Goal: Task Accomplishment & Management: Manage account settings

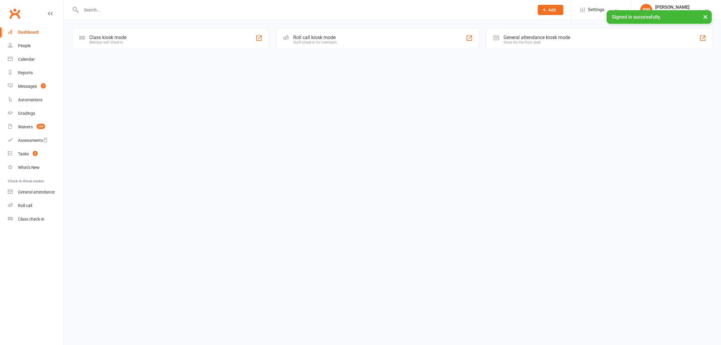
click at [111, 11] on input "text" at bounding box center [304, 10] width 451 height 8
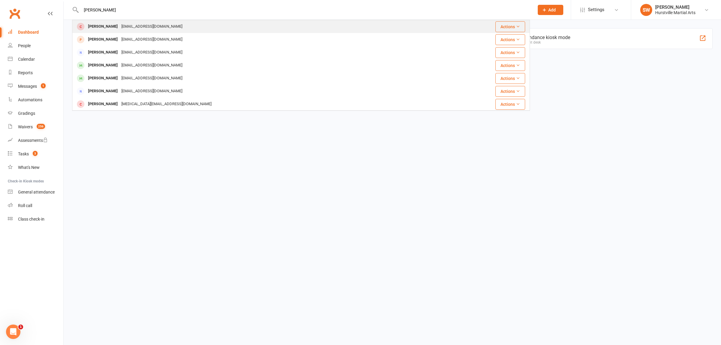
type input "[PERSON_NAME]"
click at [108, 27] on div "[PERSON_NAME]" at bounding box center [102, 26] width 33 height 9
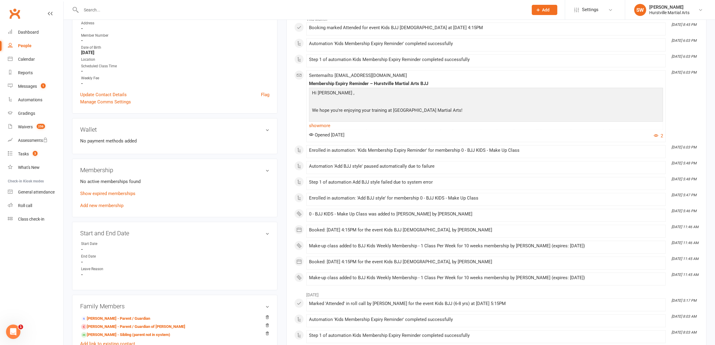
scroll to position [113, 0]
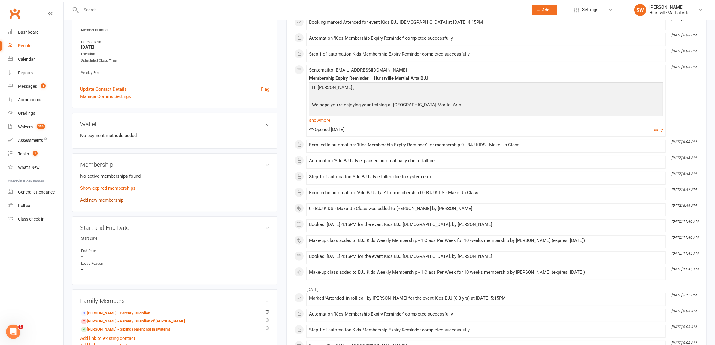
click at [111, 200] on link "Add new membership" at bounding box center [101, 199] width 43 height 5
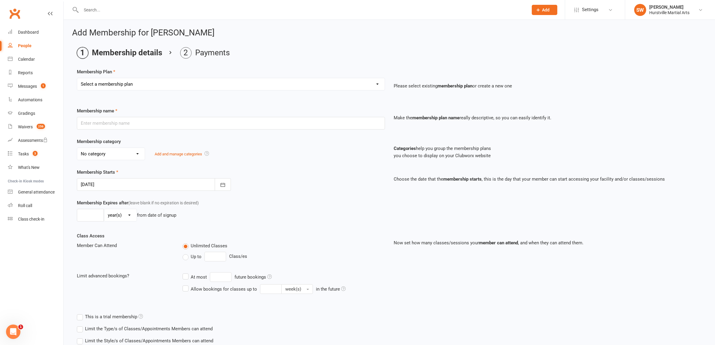
click at [281, 83] on select "Select a membership plan Create new Membership Plan 0 - BJJ KIDS - Make Up Clas…" at bounding box center [231, 84] width 308 height 12
select select "2"
click at [77, 78] on select "Select a membership plan Create new Membership Plan 0 - BJJ KIDS - Make Up Clas…" at bounding box center [231, 84] width 308 height 12
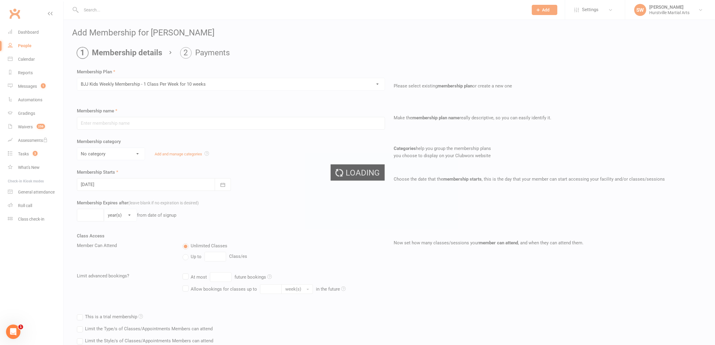
type input "BJJ Kids Weekly Membership - 1 Class Per Week for 10 weeks"
select select "2"
type input "64"
select select "0"
type input "1"
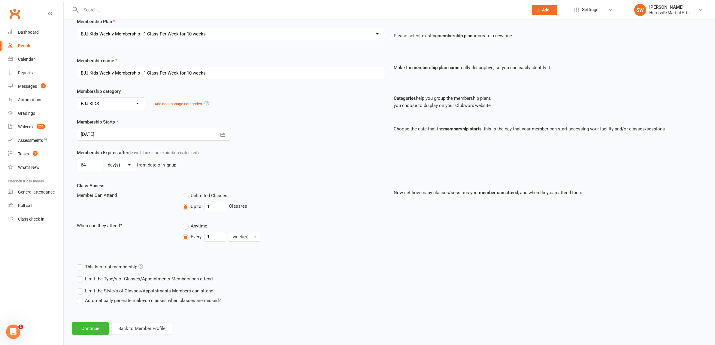
scroll to position [57, 0]
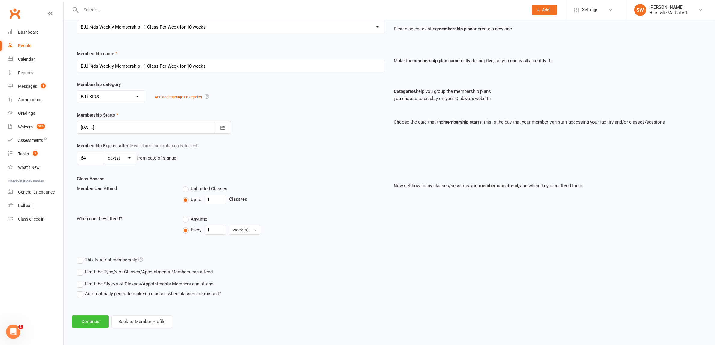
click at [95, 320] on button "Continue" at bounding box center [90, 321] width 37 height 13
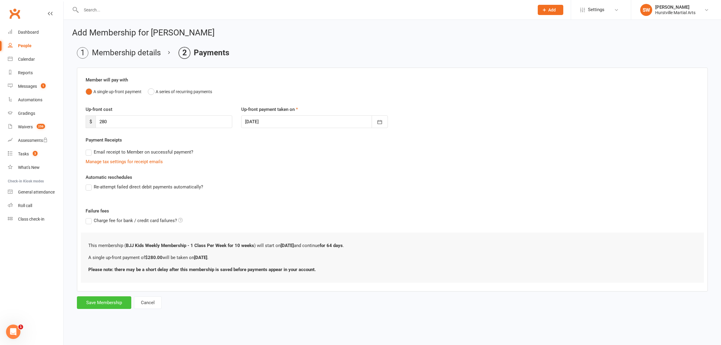
click at [98, 305] on button "Save Membership" at bounding box center [104, 302] width 54 height 13
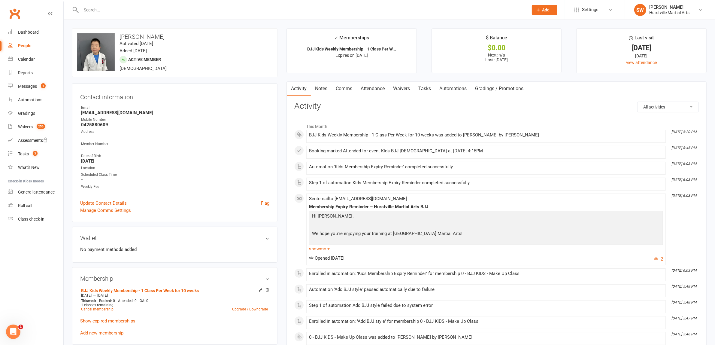
click at [319, 90] on link "Notes" at bounding box center [321, 89] width 21 height 14
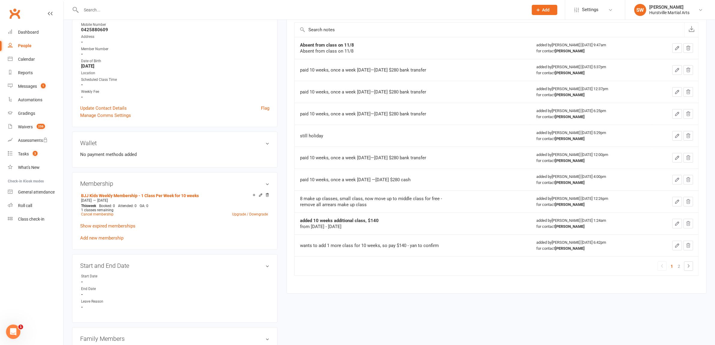
scroll to position [113, 0]
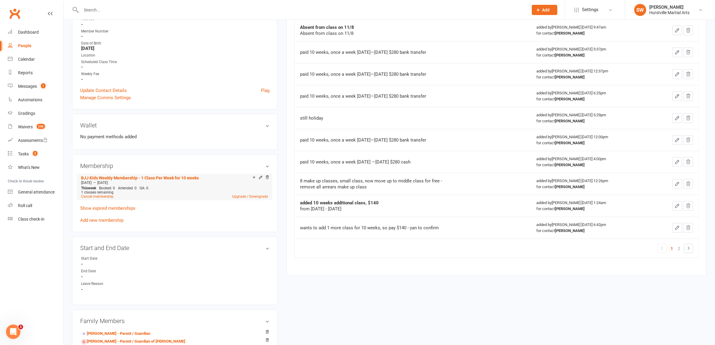
drag, startPoint x: 75, startPoint y: 173, endPoint x: 202, endPoint y: 183, distance: 127.1
click at [202, 183] on div "Membership BJJ Kids Weekly Membership - 1 Class Per Week for 10 weeks [DATE] — …" at bounding box center [174, 192] width 205 height 77
copy li "BJJ Kids Weekly Membership - 1 Class Per Week for 10 weeks [DATE] — [DATE]"
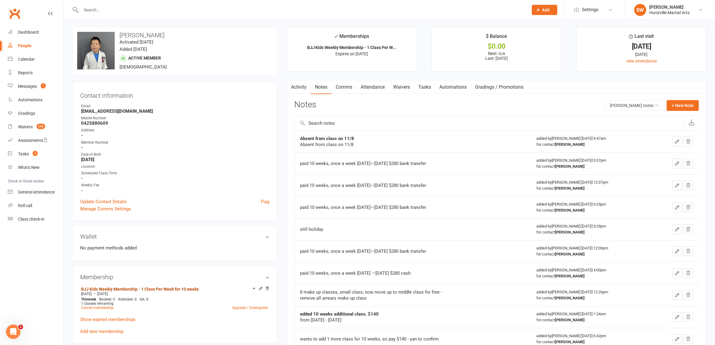
scroll to position [0, 0]
click at [679, 110] on button "+ New Note" at bounding box center [683, 107] width 32 height 11
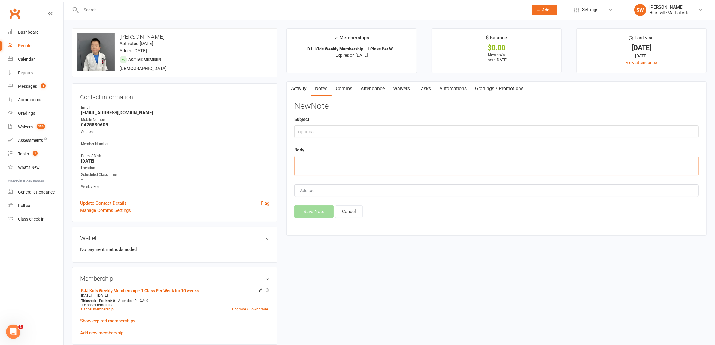
click at [309, 166] on textarea at bounding box center [496, 166] width 405 height 20
paste textarea "BJJ Kids Weekly Membership - 1 Class Per Week for 10 weeks [DATE]—[DATE]"
click at [379, 169] on textarea "BJJ Kids Weekly Membership - 1 Class Per Week for 10 weeks [DATE]—[DATE] paid 2…" at bounding box center [496, 166] width 405 height 20
click at [380, 170] on textarea "BJJ Kids Weekly Membership - 1 Class Per Week for 10 weeks [DATE]—[DATE] paid 2…" at bounding box center [496, 166] width 405 height 20
type textarea "BJJ Kids Weekly Membership - 1 Class Per Week for 10 weeks [DATE]—[DATE] paid 2…"
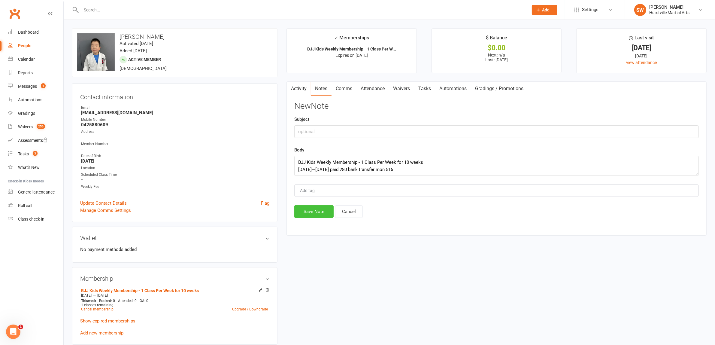
click at [323, 213] on button "Save Note" at bounding box center [313, 211] width 39 height 13
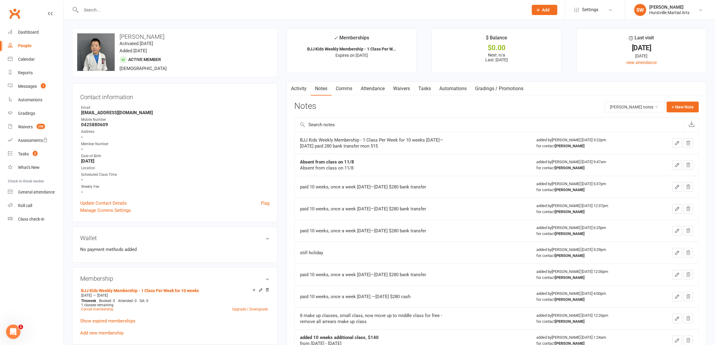
click at [369, 88] on link "Attendance" at bounding box center [372, 89] width 32 height 14
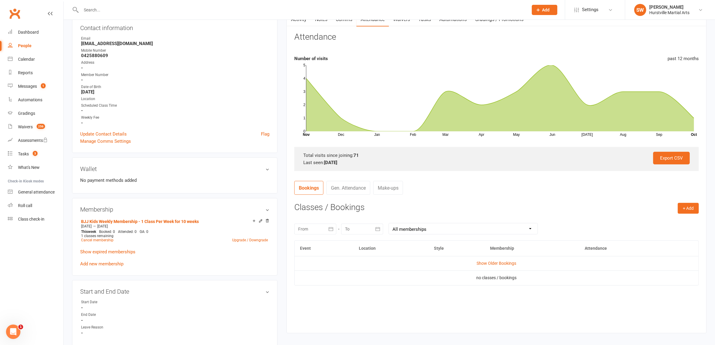
scroll to position [75, 0]
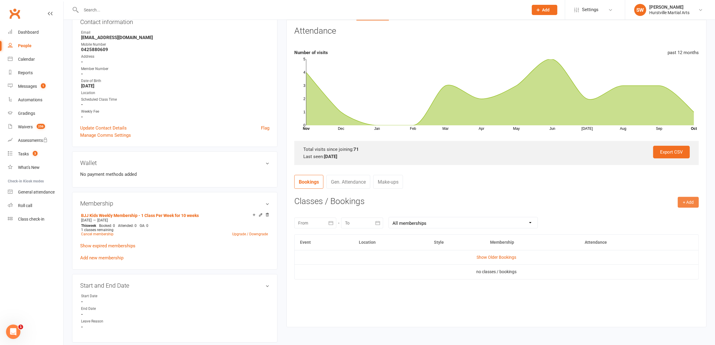
click at [687, 204] on button "+ Add" at bounding box center [688, 202] width 21 height 11
click at [656, 218] on link "Book Event" at bounding box center [668, 216] width 59 height 12
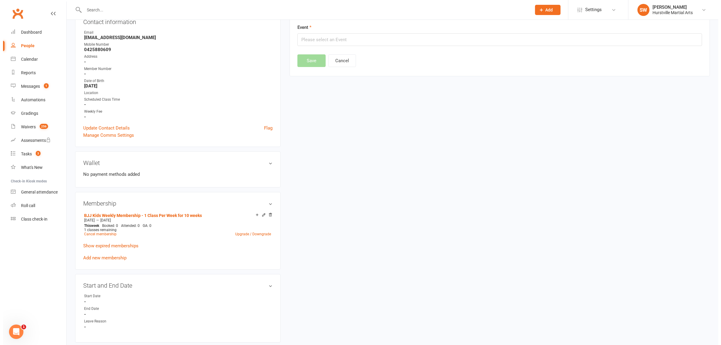
scroll to position [51, 0]
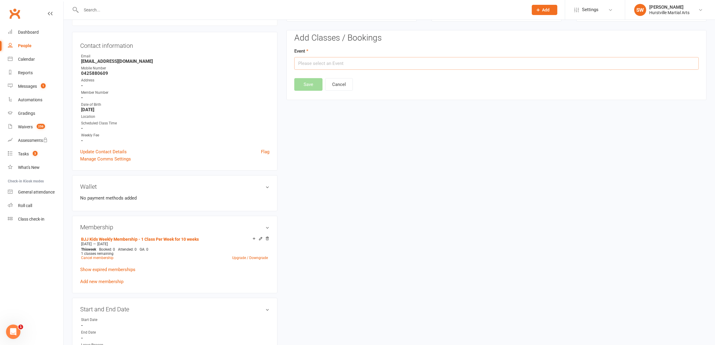
click at [364, 63] on input "text" at bounding box center [496, 63] width 405 height 13
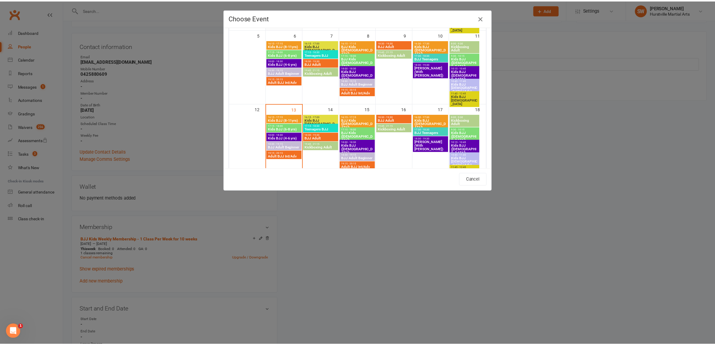
scroll to position [150, 0]
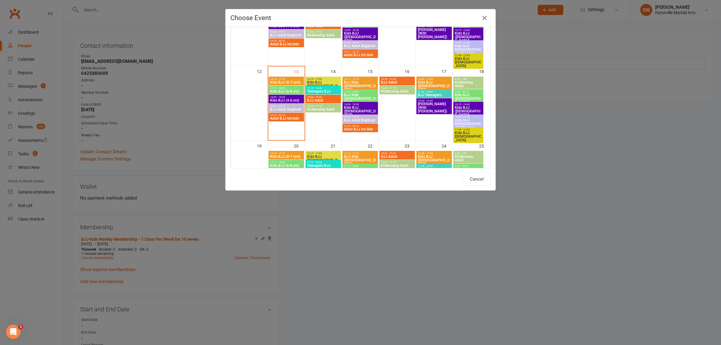
click at [285, 89] on span "17:15 - 18:00" at bounding box center [286, 88] width 33 height 3
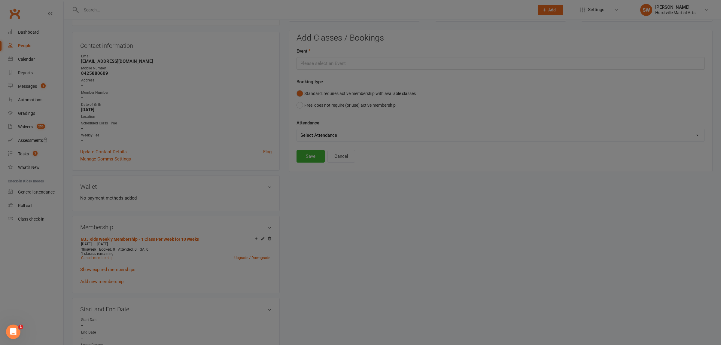
type input "Kids BJJ (6-8 yrs) - [DATE] 5:15:00 PM"
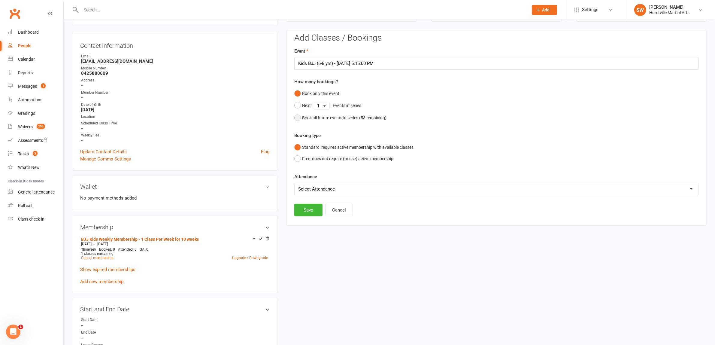
click at [300, 119] on button "Book all future events in series ( 53 remaining)" at bounding box center [340, 117] width 92 height 11
click at [314, 181] on button "Save" at bounding box center [308, 179] width 28 height 13
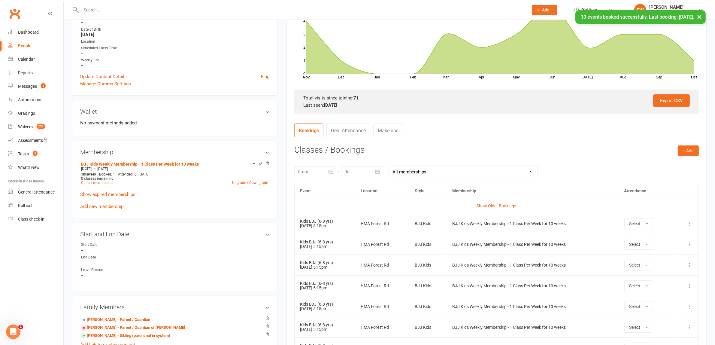
scroll to position [164, 0]
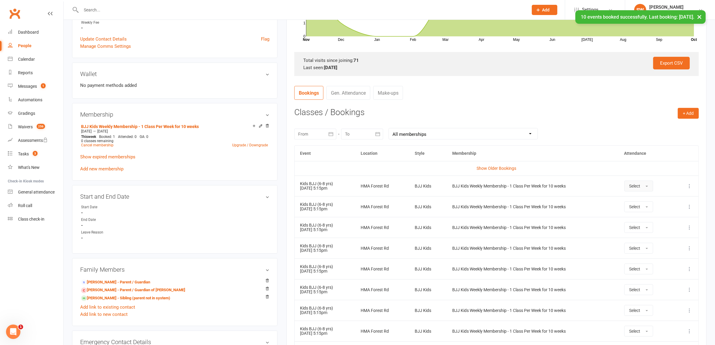
click at [647, 187] on button "Select" at bounding box center [638, 186] width 29 height 11
click at [652, 199] on link "Attended" at bounding box center [654, 199] width 59 height 12
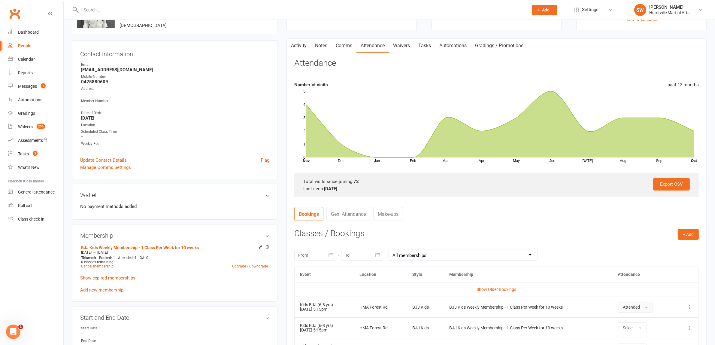
scroll to position [0, 0]
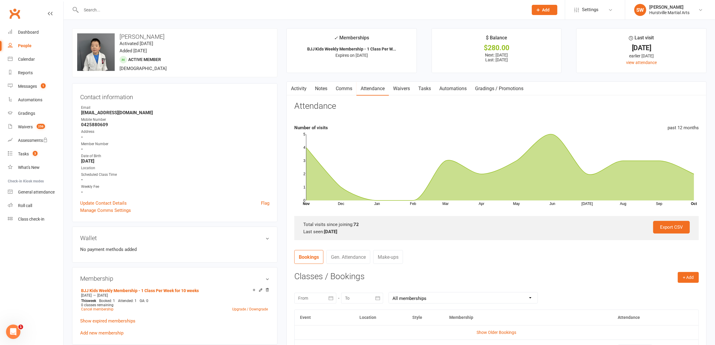
click at [132, 14] on div at bounding box center [298, 10] width 452 height 20
click at [119, 11] on input "text" at bounding box center [301, 10] width 445 height 8
click at [107, 11] on input "text" at bounding box center [301, 10] width 445 height 8
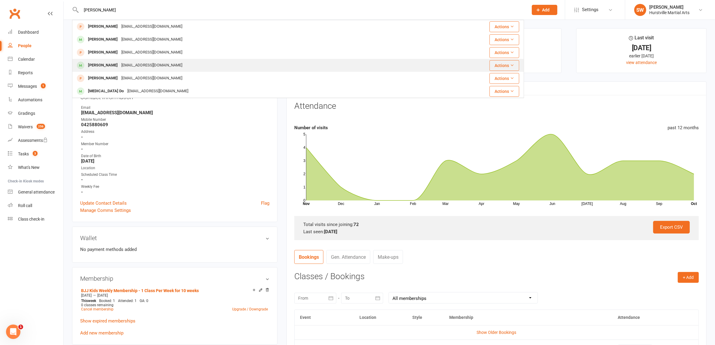
type input "[PERSON_NAME]"
click at [120, 67] on div "[EMAIL_ADDRESS][DOMAIN_NAME]" at bounding box center [152, 65] width 65 height 9
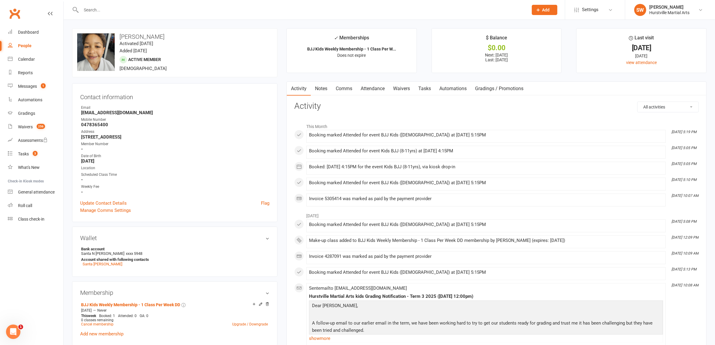
click at [377, 89] on link "Attendance" at bounding box center [372, 89] width 32 height 14
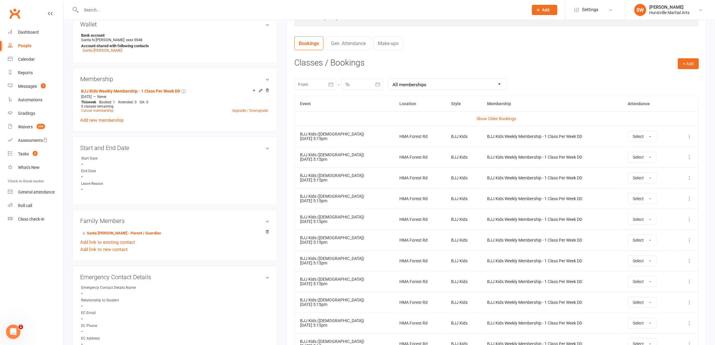
scroll to position [225, 0]
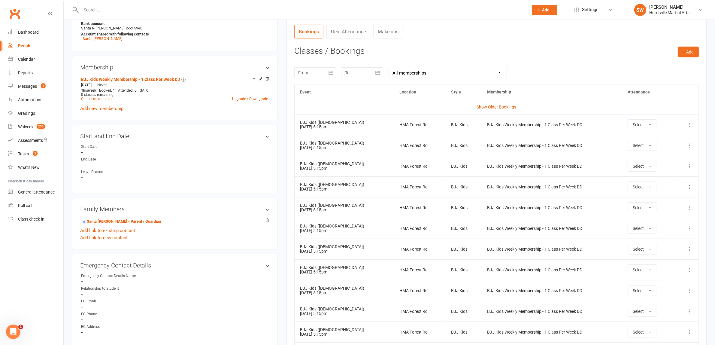
click at [689, 125] on icon at bounding box center [690, 125] width 6 height 6
click at [674, 164] on link "Remove booking" at bounding box center [662, 160] width 59 height 12
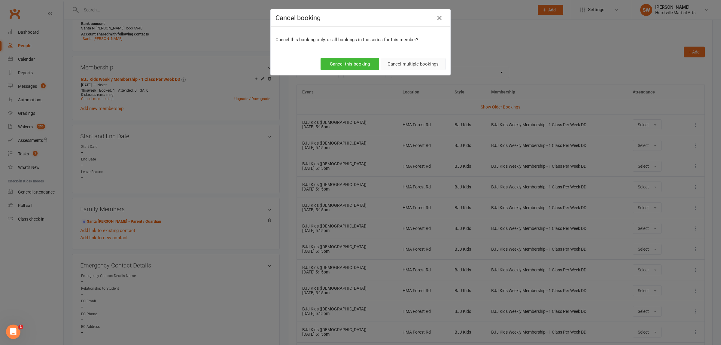
click at [397, 68] on button "Cancel multiple bookings" at bounding box center [413, 64] width 65 height 13
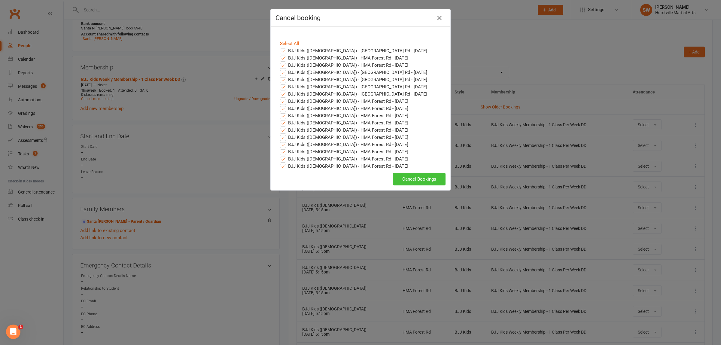
click at [423, 179] on button "Cancel Bookings" at bounding box center [419, 179] width 53 height 13
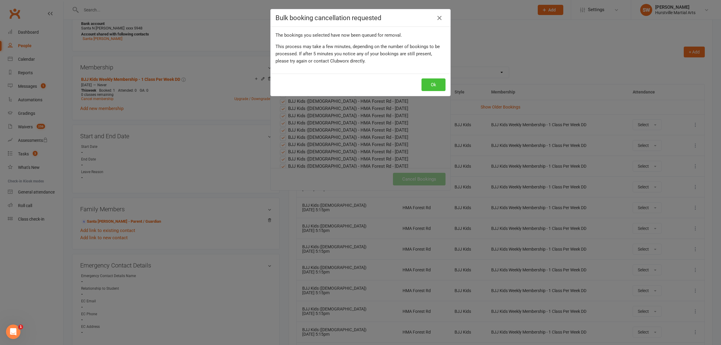
click at [433, 85] on button "Ok" at bounding box center [433, 84] width 24 height 13
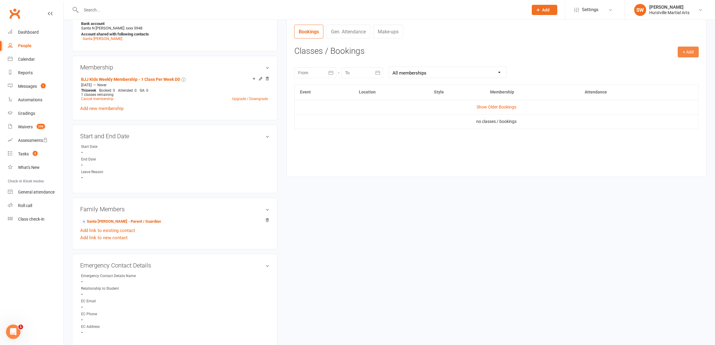
click at [693, 54] on button "+ Add" at bounding box center [688, 52] width 21 height 11
click at [679, 65] on link "Book Event" at bounding box center [668, 65] width 59 height 12
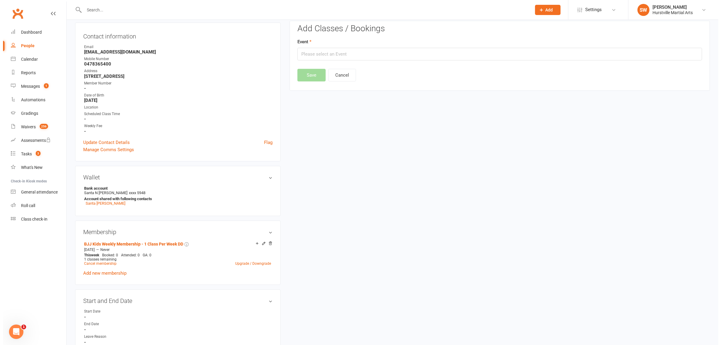
scroll to position [51, 0]
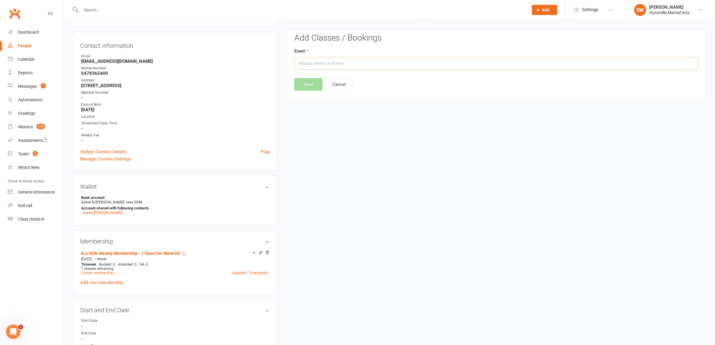
click at [601, 62] on input "text" at bounding box center [496, 63] width 405 height 13
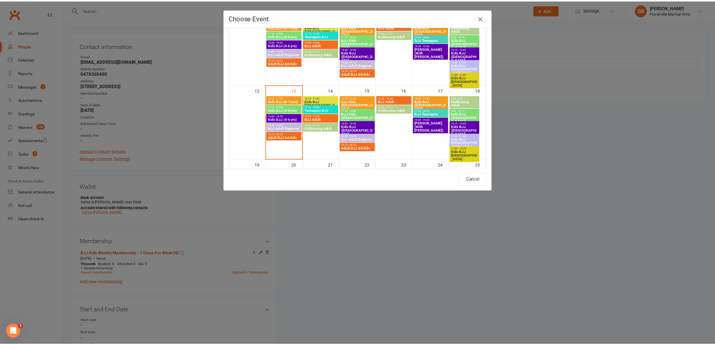
scroll to position [150, 0]
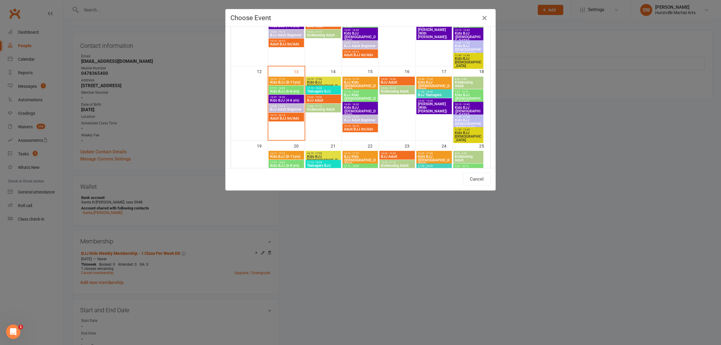
click at [289, 93] on span "Kids BJJ (6-8 yrs)" at bounding box center [286, 91] width 33 height 4
type input "Kids BJJ (6-8 yrs) - [DATE] 5:15:00 PM"
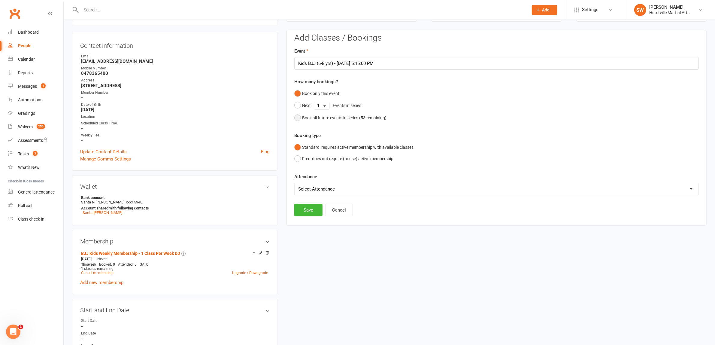
click at [295, 118] on button "Book all future events in series ( 53 remaining)" at bounding box center [340, 117] width 92 height 11
click at [311, 176] on button "Save" at bounding box center [308, 179] width 28 height 13
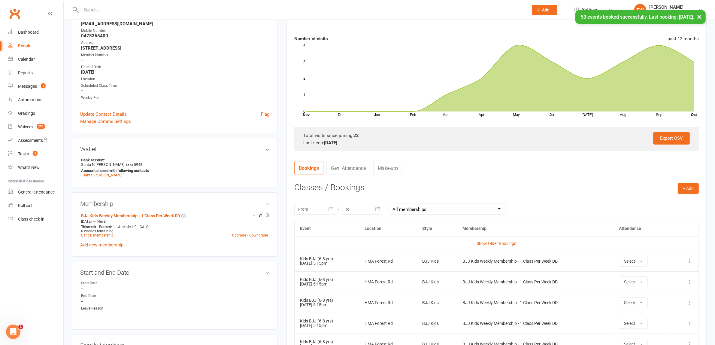
scroll to position [126, 0]
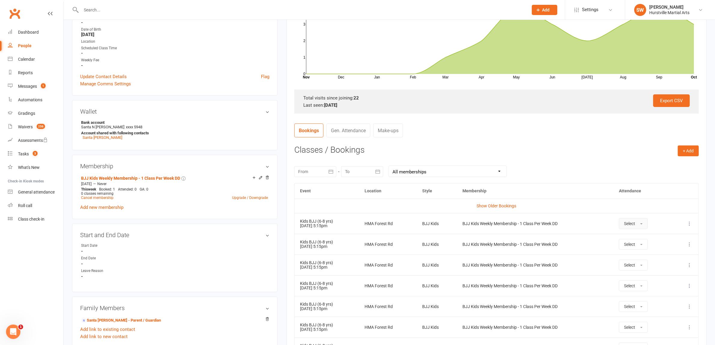
click at [645, 224] on button "Select" at bounding box center [633, 223] width 29 height 11
click at [642, 236] on span "Attended" at bounding box center [633, 236] width 18 height 5
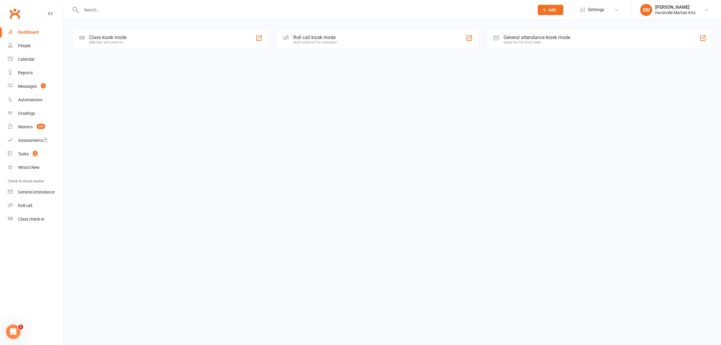
click at [94, 11] on input "text" at bounding box center [304, 10] width 451 height 8
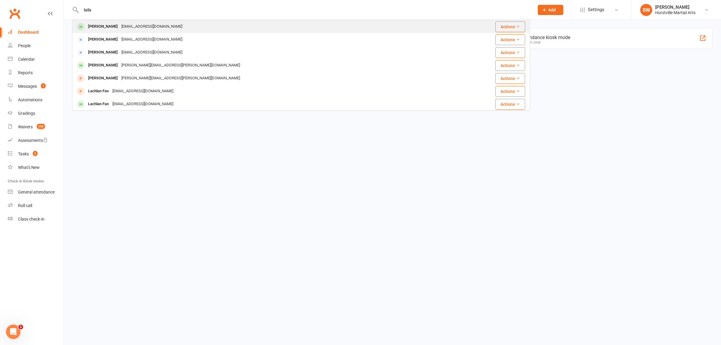
type input "laila"
click at [136, 30] on div "mandyhu2229@outlook.com" at bounding box center [152, 26] width 65 height 9
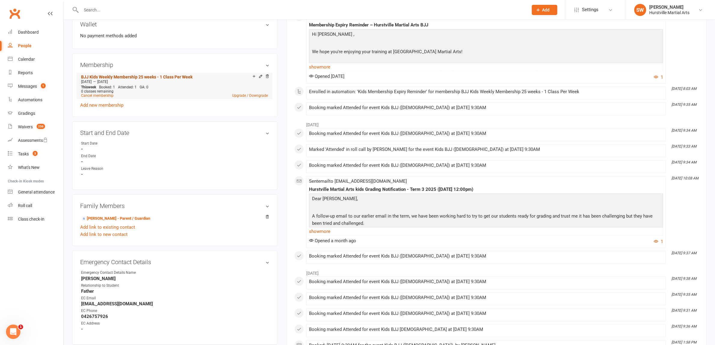
scroll to position [225, 0]
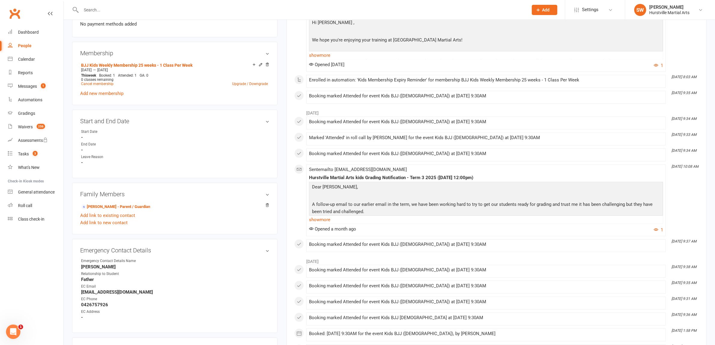
click at [105, 14] on input "text" at bounding box center [301, 10] width 445 height 8
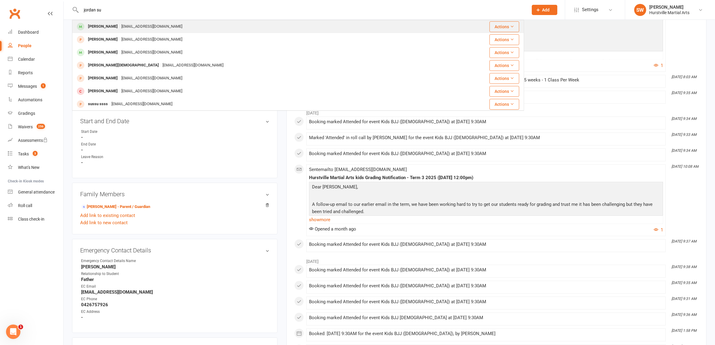
type input "jordan su"
click at [104, 27] on div "Jordan Su" at bounding box center [102, 26] width 33 height 9
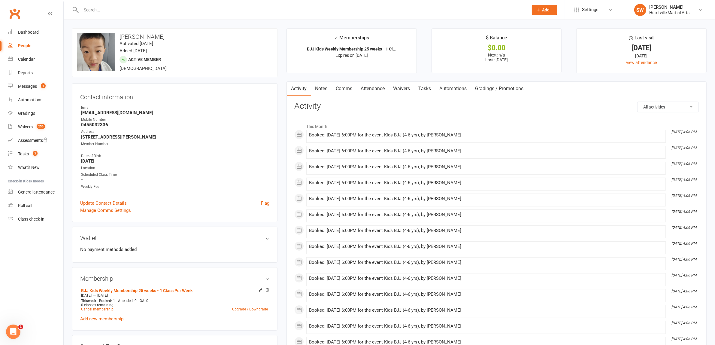
click at [376, 88] on link "Attendance" at bounding box center [372, 89] width 32 height 14
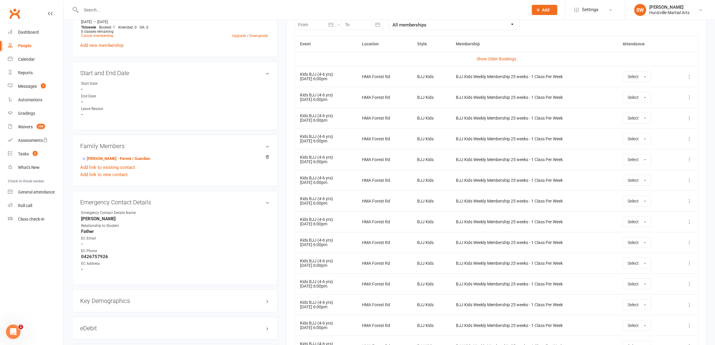
scroll to position [239, 0]
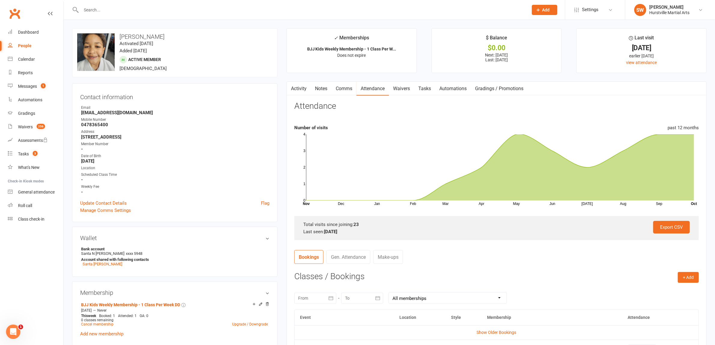
click at [108, 14] on input "text" at bounding box center [301, 10] width 445 height 8
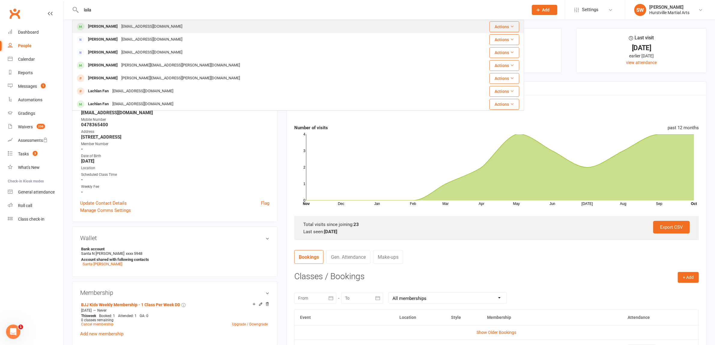
type input "laila"
click at [120, 26] on div "mandyhu2229@outlook.com" at bounding box center [152, 26] width 65 height 9
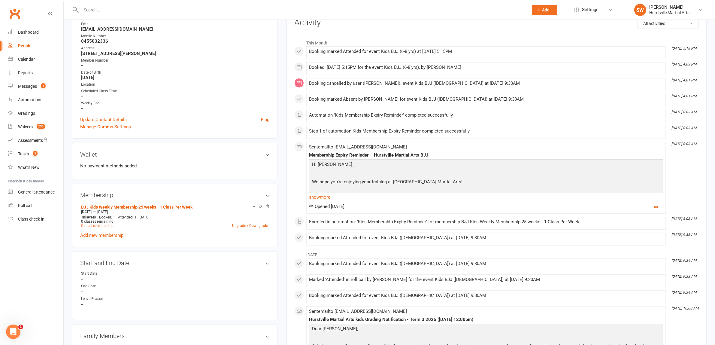
scroll to position [113, 0]
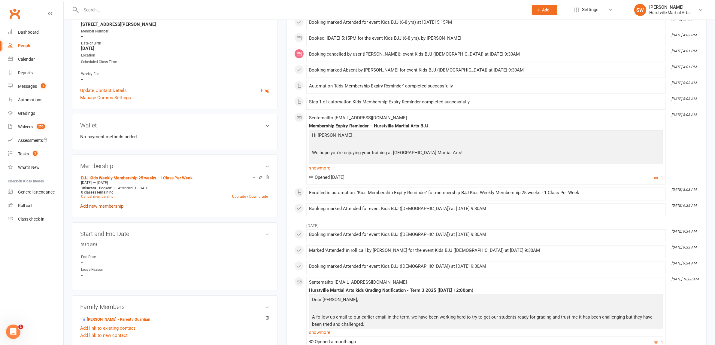
click at [92, 204] on link "Add new membership" at bounding box center [101, 205] width 43 height 5
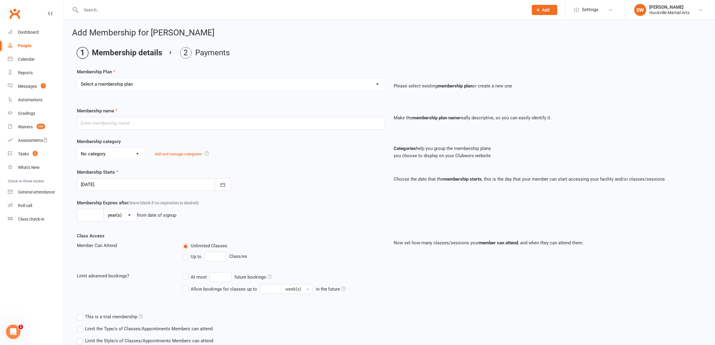
click at [129, 81] on select "Select a membership plan Create new Membership Plan 0 - BJJ KIDS - Make Up Clas…" at bounding box center [231, 84] width 308 height 12
select select "8"
click at [77, 78] on select "Select a membership plan Create new Membership Plan 0 - BJJ KIDS - Make Up Clas…" at bounding box center [231, 84] width 308 height 12
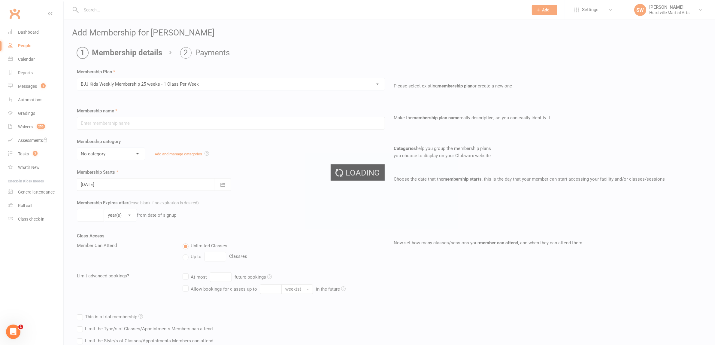
type input "BJJ Kids Weekly Membership 25 weeks - 1 Class Per Week"
select select "2"
type input "169"
select select "0"
type input "1"
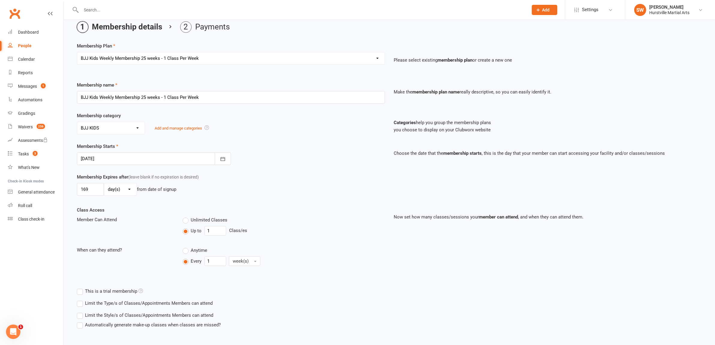
scroll to position [38, 0]
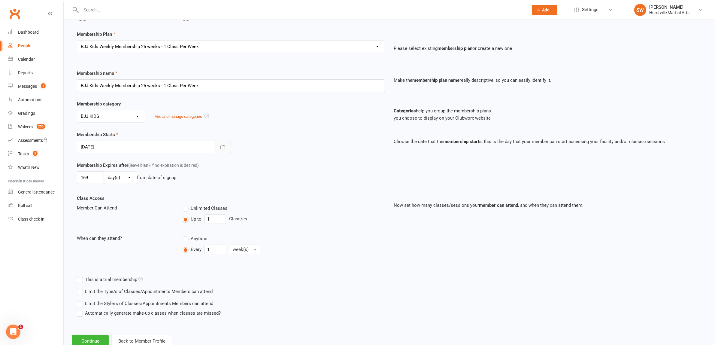
click at [225, 146] on icon "button" at bounding box center [223, 147] width 6 height 6
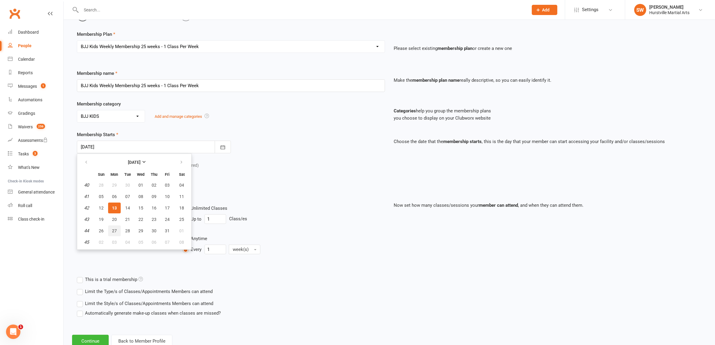
click at [112, 230] on span "27" at bounding box center [114, 230] width 5 height 5
type input "27 Oct 2025"
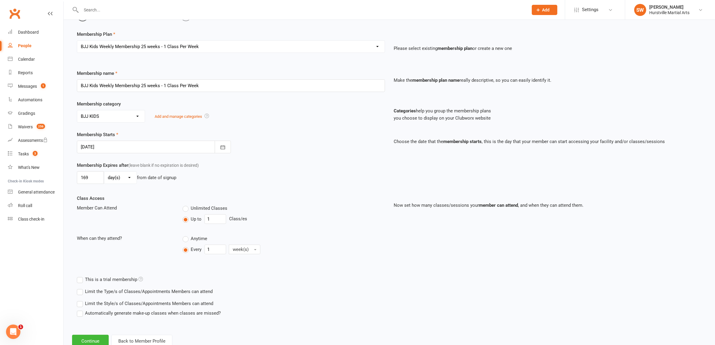
scroll to position [57, 0]
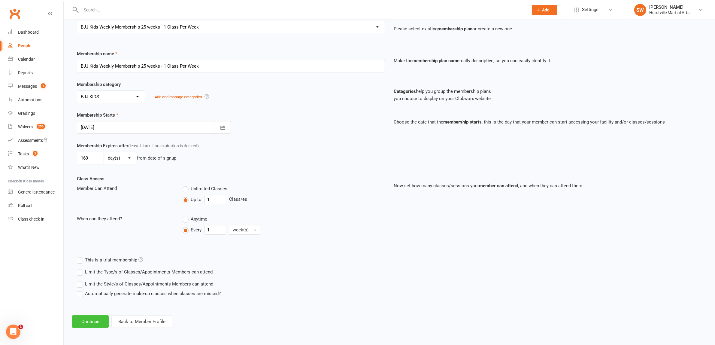
click at [94, 319] on button "Continue" at bounding box center [90, 321] width 37 height 13
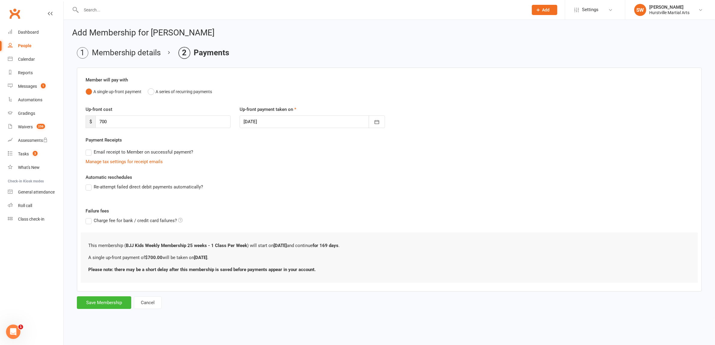
scroll to position [0, 0]
click at [104, 303] on button "Save Membership" at bounding box center [104, 302] width 54 height 13
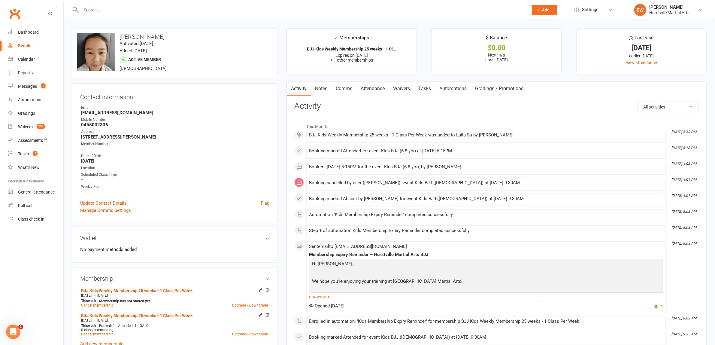
scroll to position [38, 0]
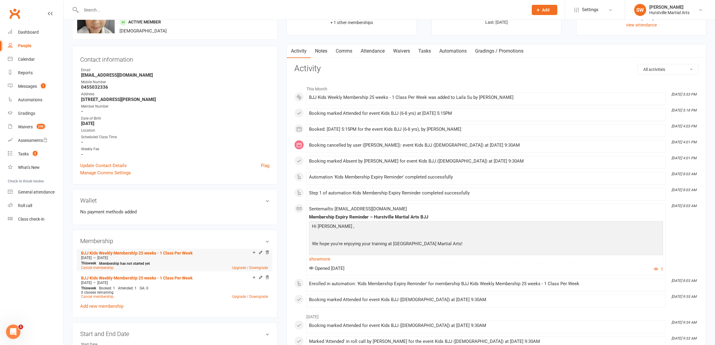
drag, startPoint x: 80, startPoint y: 250, endPoint x: 197, endPoint y: 256, distance: 117.9
click at [197, 256] on li "BJJ Kids Weekly Membership 25 weeks - 1 Class Per Week Oct 27 2025 — Apr 13 202…" at bounding box center [175, 260] width 190 height 23
copy li "BJJ Kids Weekly Membership 25 weeks - 1 Class Per Week Oct 27 2025 — Apr 13 2026"
click at [322, 50] on link "Notes" at bounding box center [321, 51] width 21 height 14
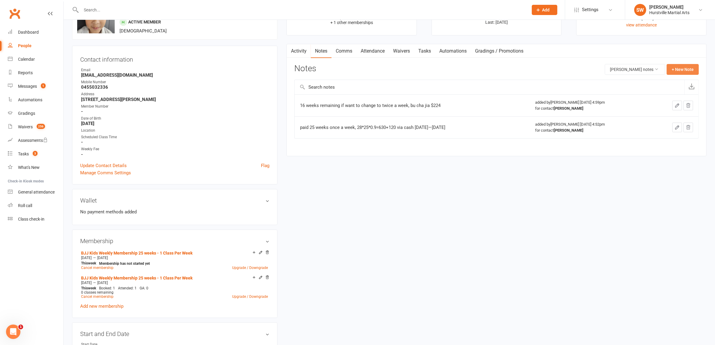
click at [676, 70] on button "+ New Note" at bounding box center [683, 69] width 32 height 11
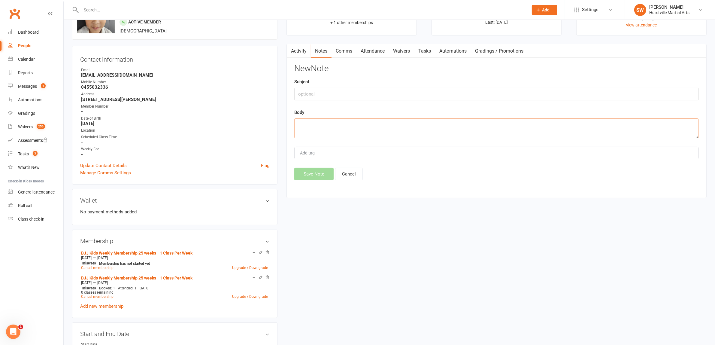
click at [324, 128] on textarea at bounding box center [496, 128] width 405 height 20
paste textarea "BJJ Kids Weekly Membership 25 weeks - 1 Class Per Week Oct 27 2025—Apr 13 2026"
type textarea "BJJ Kids Weekly Membership 25 weeks - 1 Class Per Week Oct 27 2025—Apr 13 2026 …"
click at [310, 176] on button "Save Note" at bounding box center [313, 174] width 39 height 13
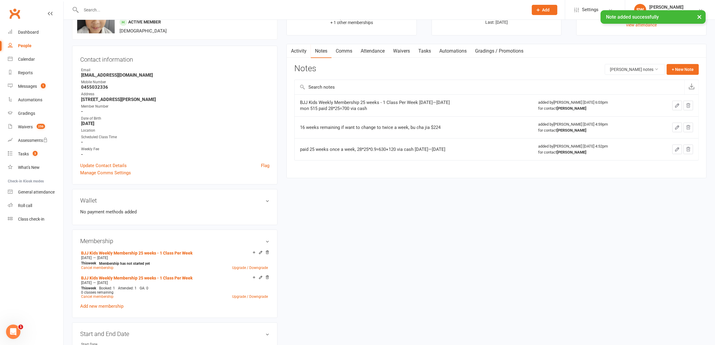
click at [375, 51] on link "Attendance" at bounding box center [372, 51] width 32 height 14
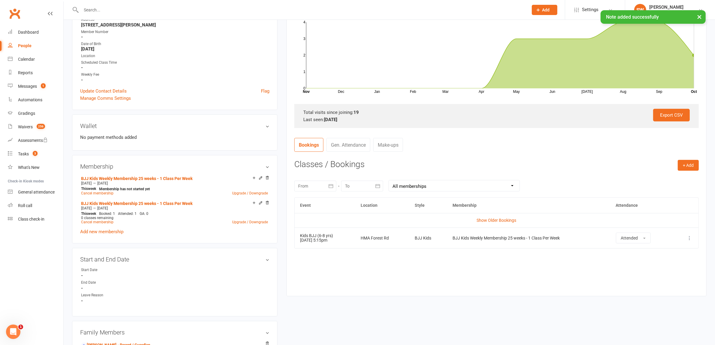
scroll to position [113, 0]
click at [686, 163] on button "+ Add" at bounding box center [688, 164] width 21 height 11
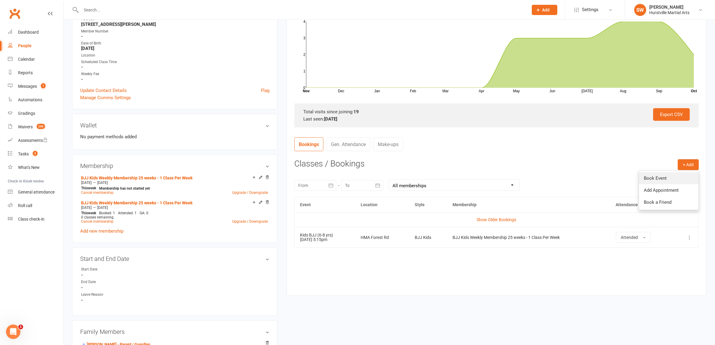
click at [672, 179] on link "Book Event" at bounding box center [668, 178] width 59 height 12
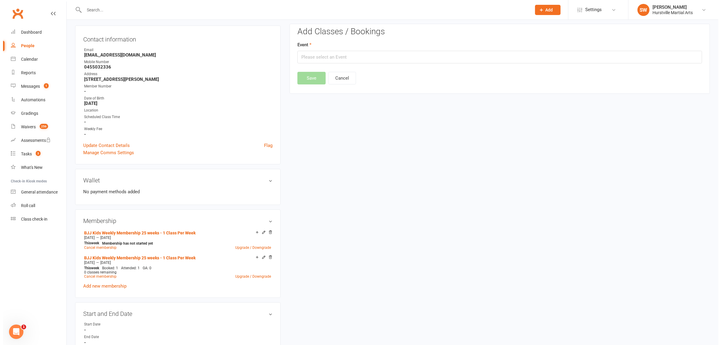
scroll to position [51, 0]
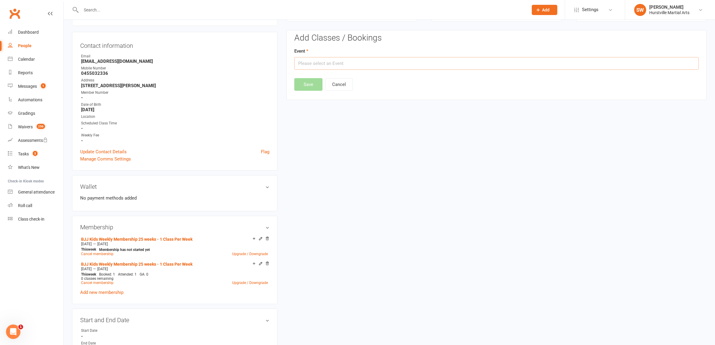
click at [352, 62] on input "text" at bounding box center [496, 63] width 405 height 13
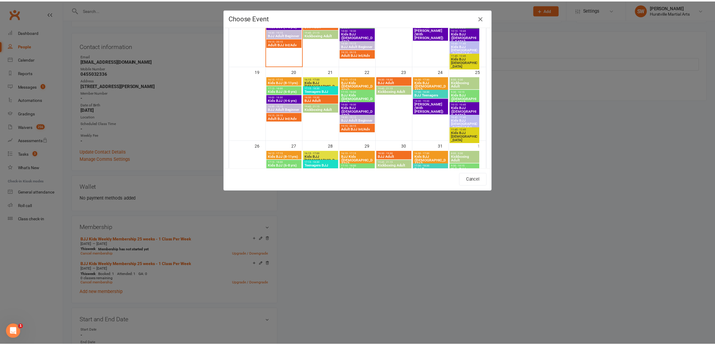
scroll to position [225, 0]
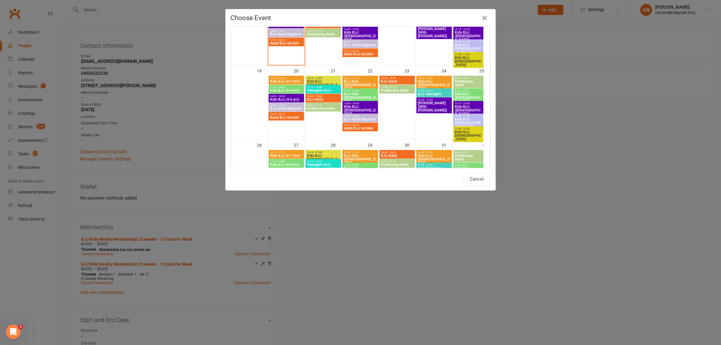
click at [286, 92] on span "Kids BJJ (6-8 yrs)" at bounding box center [286, 91] width 33 height 4
type input "Kids BJJ (6-8 yrs) - Oct 20, 2025 5:15:00 PM"
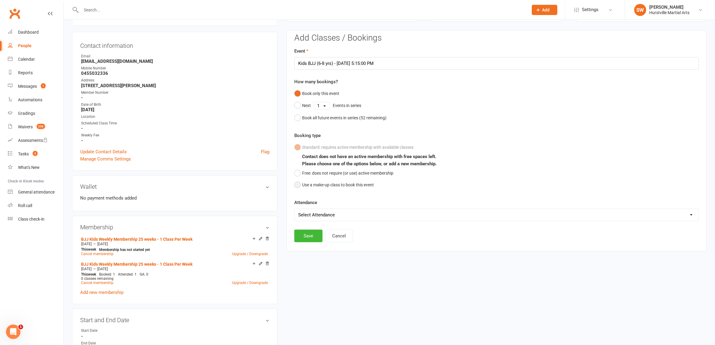
click at [299, 185] on button "Use a make-up class to book this event" at bounding box center [334, 184] width 80 height 11
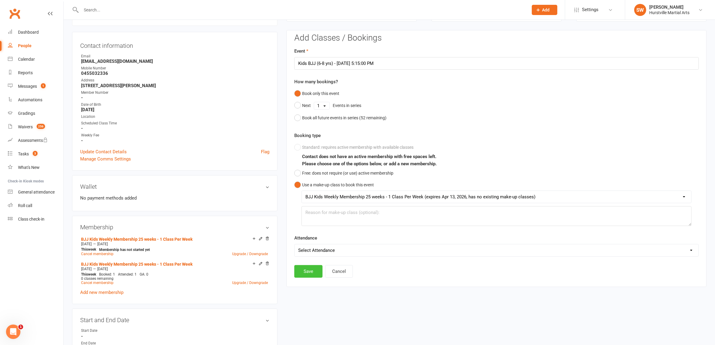
click at [308, 271] on button "Save" at bounding box center [308, 271] width 28 height 13
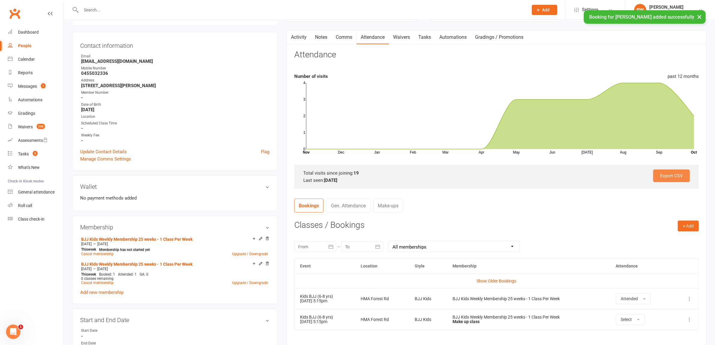
scroll to position [164, 0]
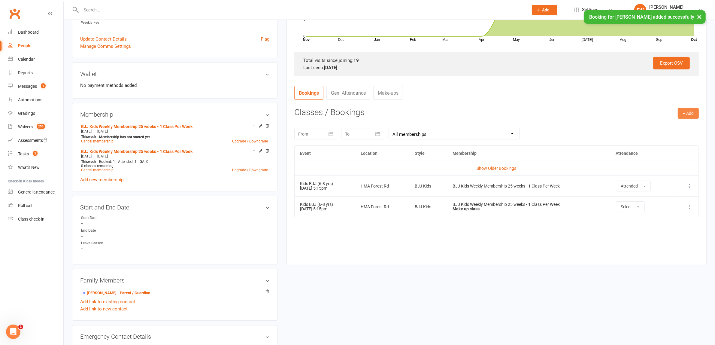
click at [688, 114] on button "+ Add" at bounding box center [688, 113] width 21 height 11
click at [657, 126] on link "Book Event" at bounding box center [668, 127] width 59 height 12
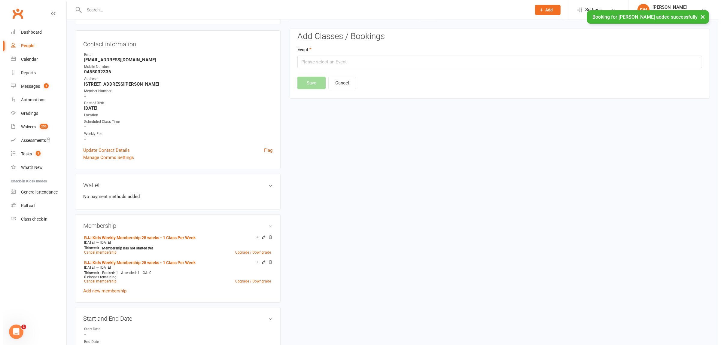
scroll to position [51, 0]
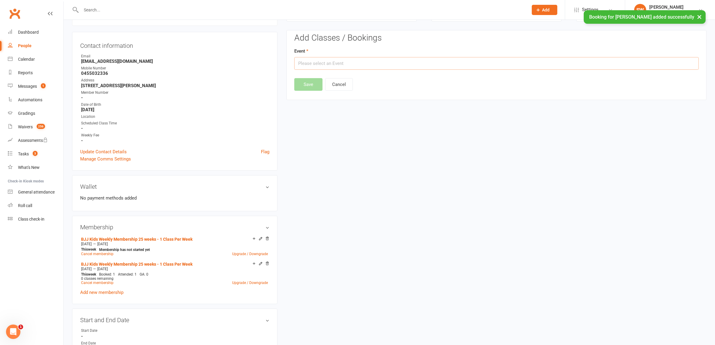
click at [339, 65] on input "text" at bounding box center [496, 63] width 405 height 13
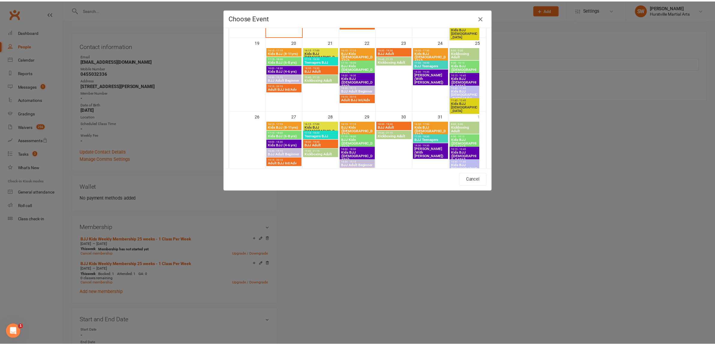
scroll to position [300, 0]
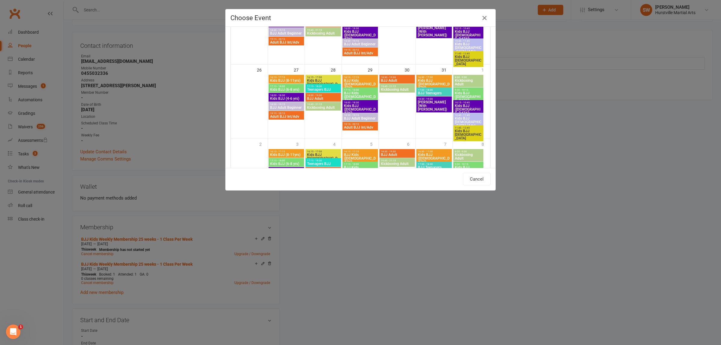
click at [287, 90] on span "Kids BJJ (6-8 yrs)" at bounding box center [286, 90] width 33 height 4
type input "Kids BJJ (6-8 yrs) - Oct 27, 2025 5:15:00 PM"
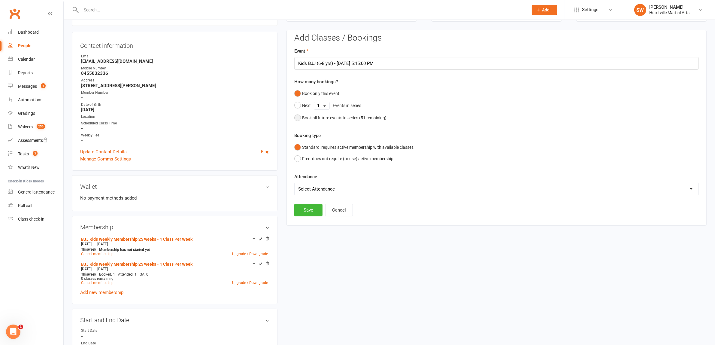
click at [299, 118] on button "Book all future events in series ( 51 remaining)" at bounding box center [340, 117] width 92 height 11
click at [311, 177] on button "Save" at bounding box center [308, 179] width 28 height 13
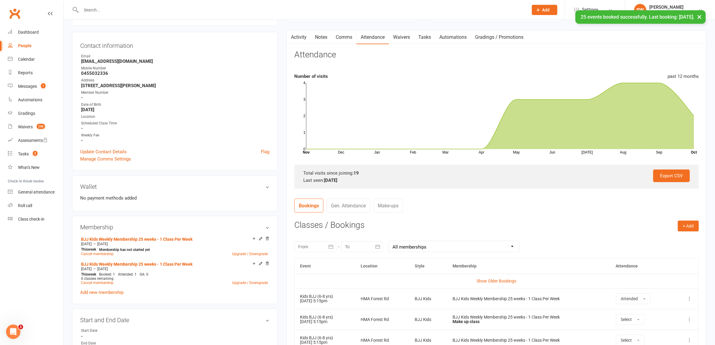
click at [105, 8] on input "text" at bounding box center [301, 10] width 445 height 8
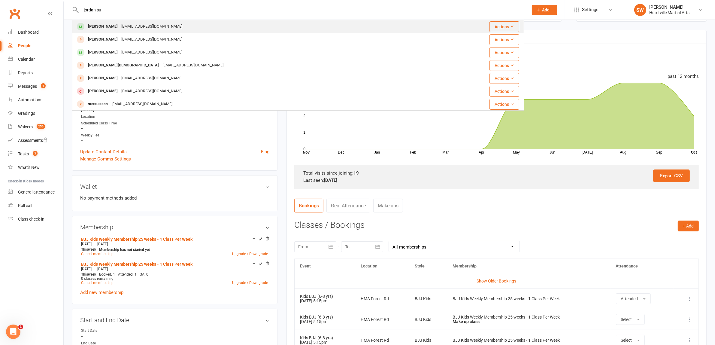
type input "jordan su"
click at [120, 24] on div "mandyhu2229@outlook.com" at bounding box center [152, 26] width 65 height 9
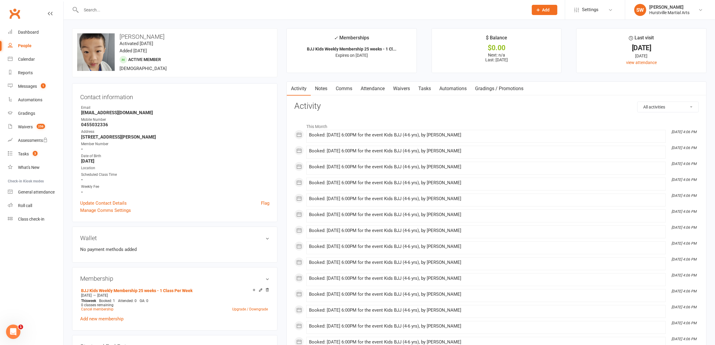
click at [376, 92] on link "Attendance" at bounding box center [372, 89] width 32 height 14
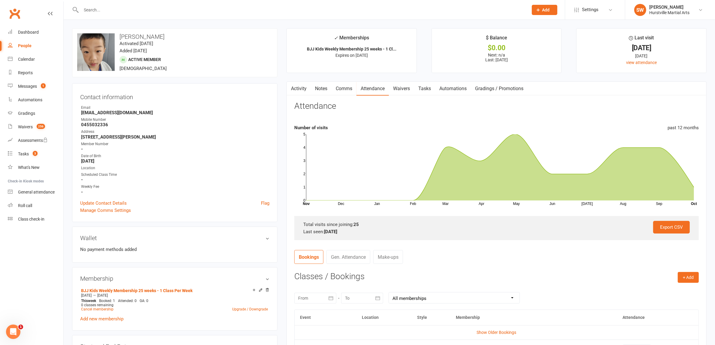
click at [319, 89] on link "Notes" at bounding box center [321, 89] width 21 height 14
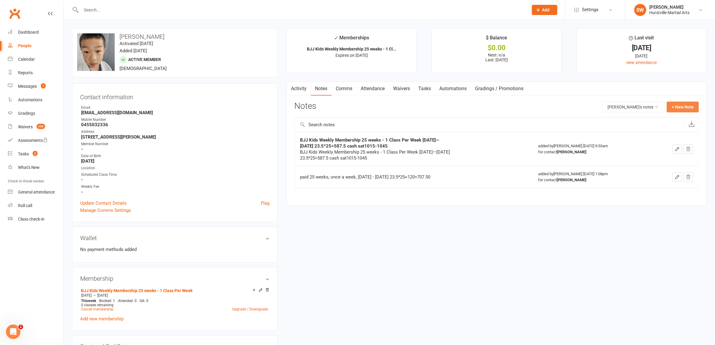
click at [688, 107] on button "+ New Note" at bounding box center [683, 107] width 32 height 11
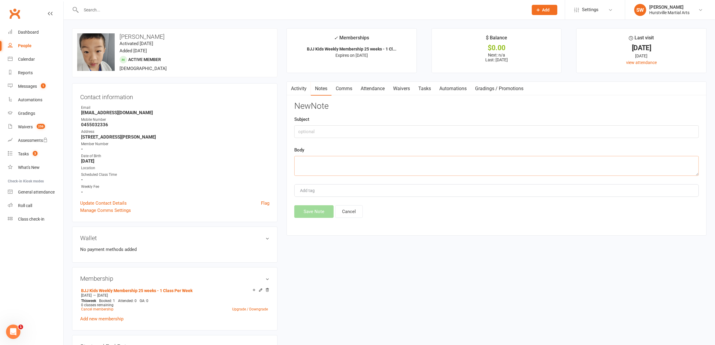
click at [314, 162] on textarea at bounding box center [496, 166] width 405 height 20
type textarea "add one more class on mon 515 every week , change to 2 class per week .paid 14*…"
click at [320, 210] on button "Save Note" at bounding box center [313, 211] width 39 height 13
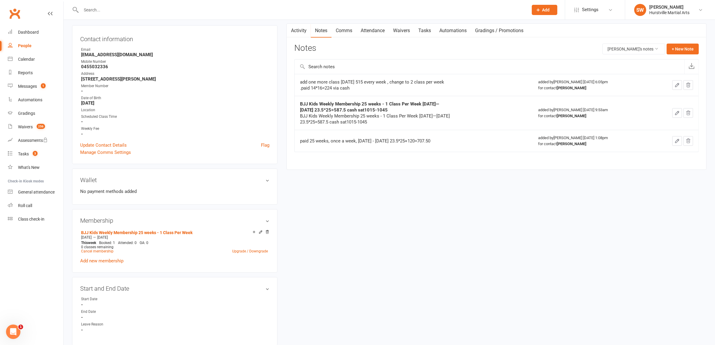
scroll to position [75, 0]
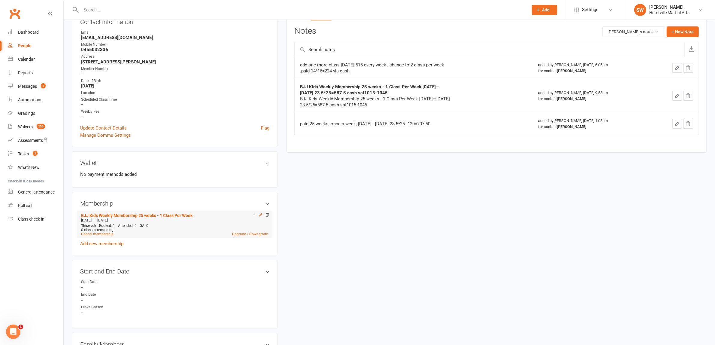
click at [259, 215] on icon at bounding box center [260, 214] width 3 height 3
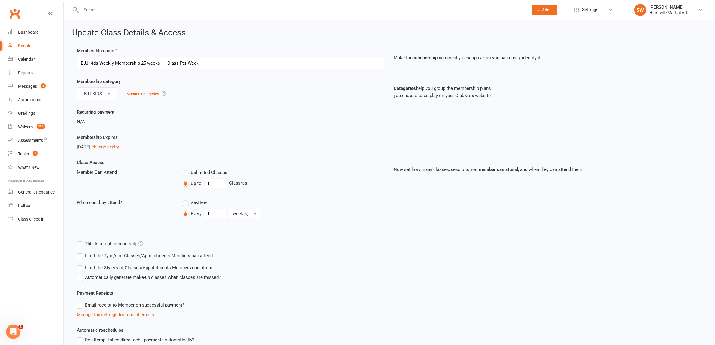
click at [217, 183] on input "1" at bounding box center [216, 183] width 22 height 10
type input "2"
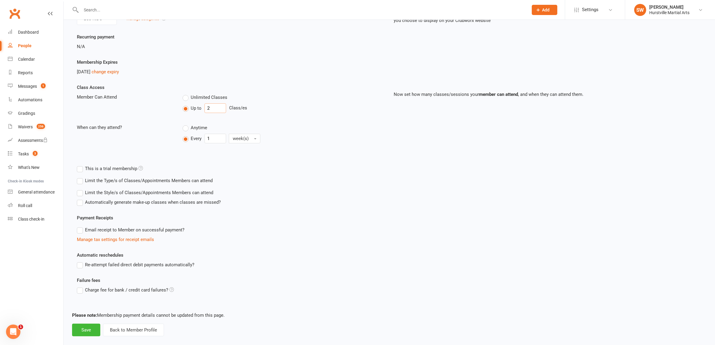
scroll to position [83, 0]
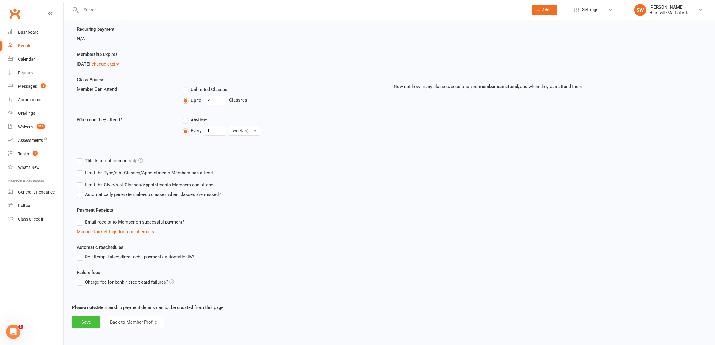
click at [92, 323] on button "Save" at bounding box center [86, 322] width 28 height 13
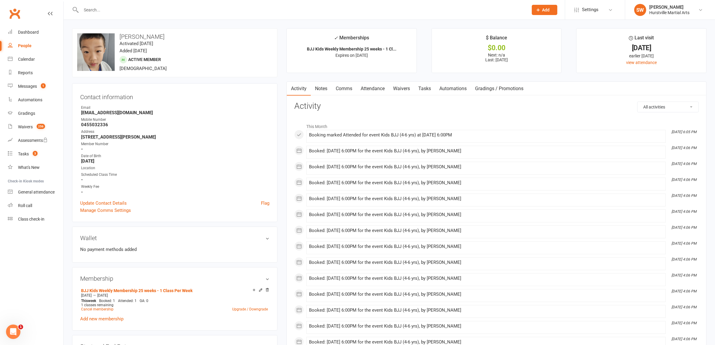
click at [370, 91] on link "Attendance" at bounding box center [372, 89] width 32 height 14
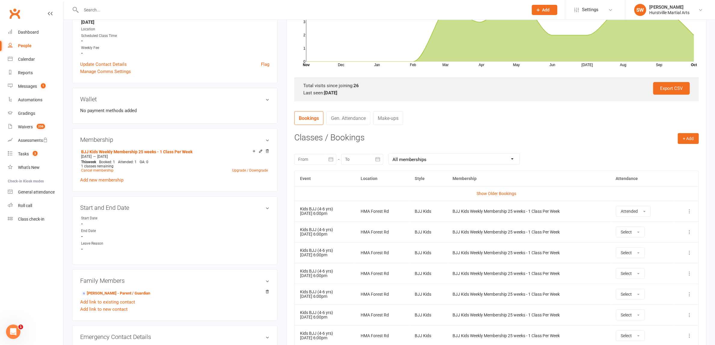
scroll to position [150, 0]
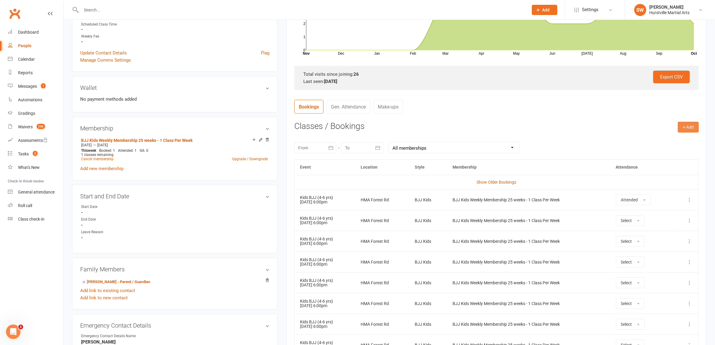
click at [687, 127] on button "+ Add" at bounding box center [688, 127] width 21 height 11
click at [675, 143] on link "Book Event" at bounding box center [668, 141] width 59 height 12
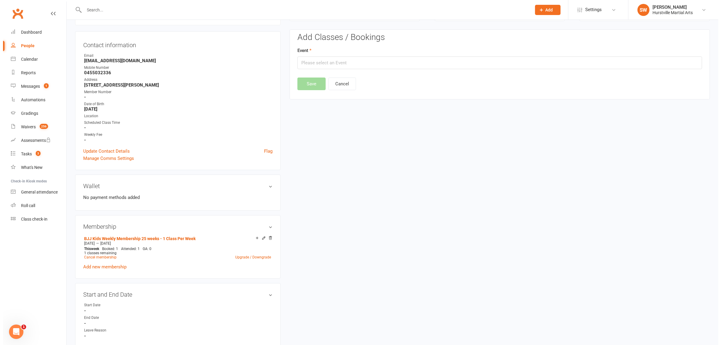
scroll to position [51, 0]
click at [382, 55] on div "Event" at bounding box center [496, 58] width 405 height 22
click at [379, 62] on input "text" at bounding box center [496, 63] width 405 height 13
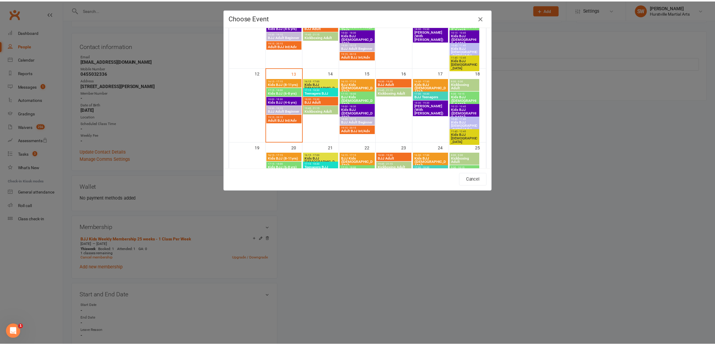
scroll to position [150, 0]
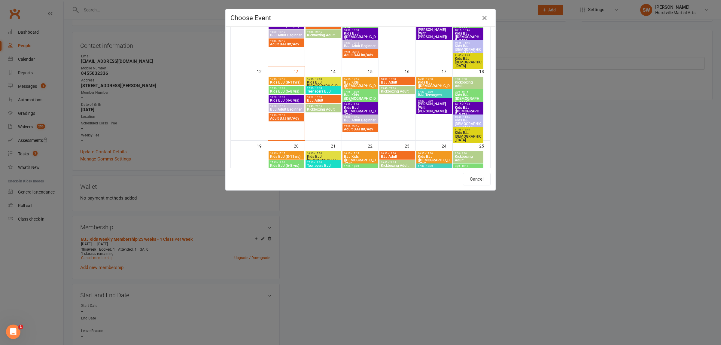
click at [475, 110] on span "Kids BJJ ([DEMOGRAPHIC_DATA])" at bounding box center [468, 111] width 28 height 11
type input "Kids BJJ (4-6 yrs old) - Oct 18, 2025 10:15:00 AM"
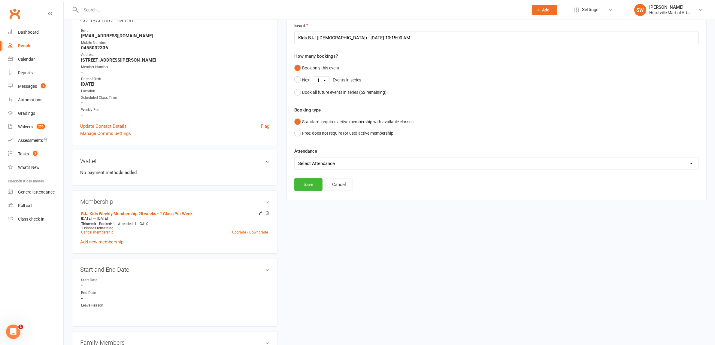
scroll to position [89, 0]
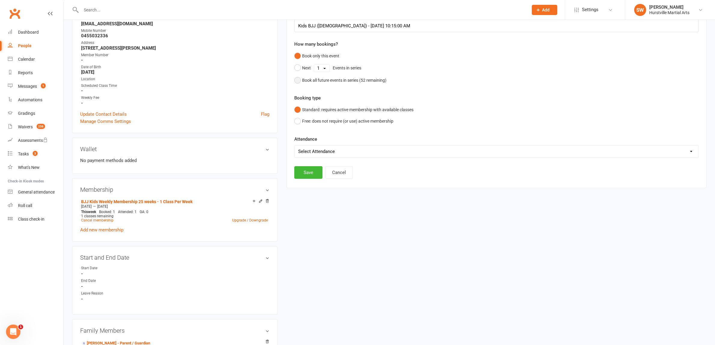
click at [299, 79] on button "Book all future events in series ( 52 remaining)" at bounding box center [340, 79] width 92 height 11
click at [309, 140] on button "Save" at bounding box center [308, 141] width 28 height 13
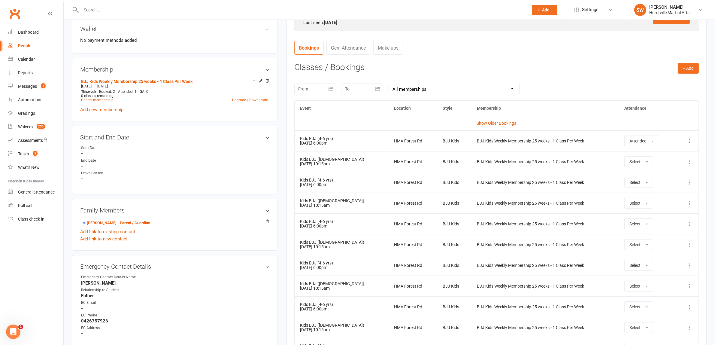
scroll to position [202, 0]
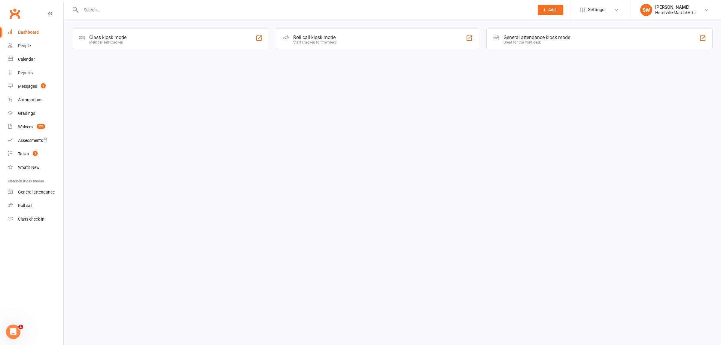
click at [98, 10] on input "text" at bounding box center [304, 10] width 451 height 8
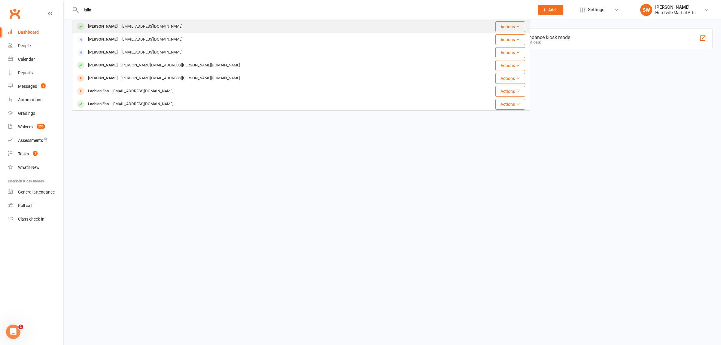
type input "laila"
click at [120, 30] on div "mandyhu2229@outlook.com" at bounding box center [152, 26] width 65 height 9
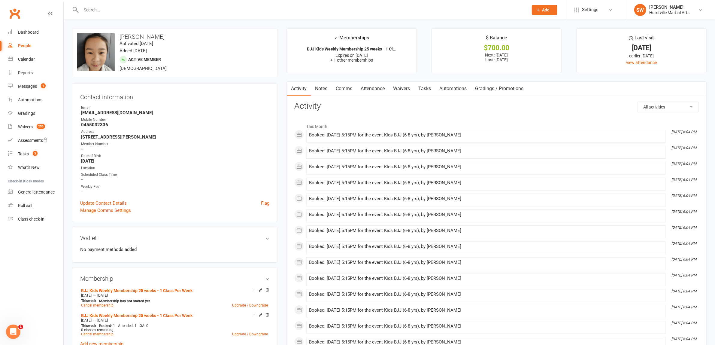
click at [366, 88] on link "Attendance" at bounding box center [372, 89] width 32 height 14
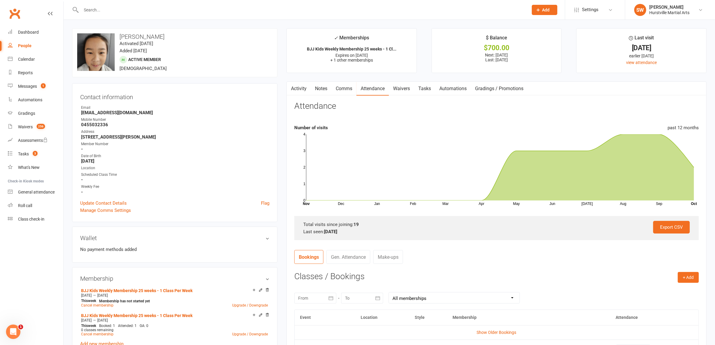
click at [345, 91] on link "Comms" at bounding box center [344, 89] width 25 height 14
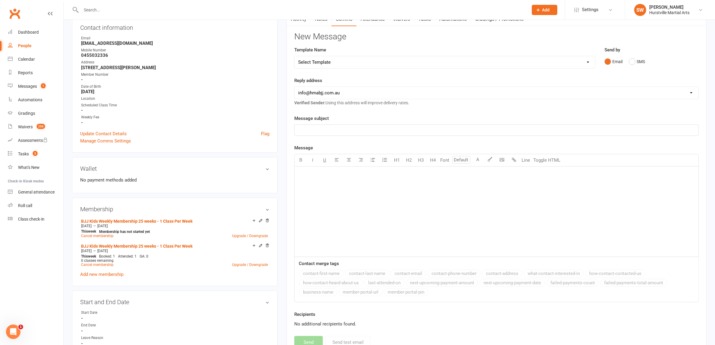
scroll to position [75, 0]
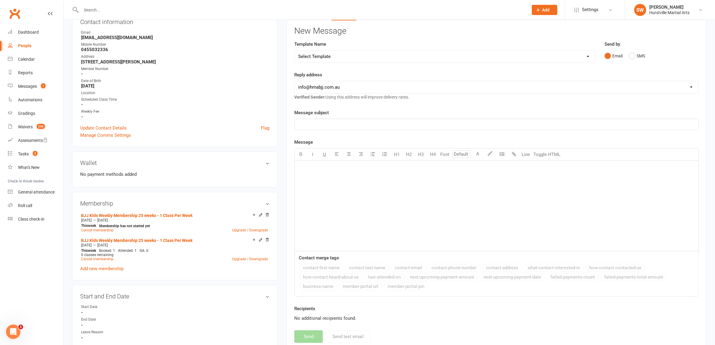
click at [584, 55] on select "Select Template [Email] 001 Kids BJJ Welcoming Email [Email] BJJ Kids Voucher C…" at bounding box center [445, 56] width 300 height 12
select select "2"
click at [295, 50] on select "Select Template [Email] 001 Kids BJJ Welcoming Email [Email] BJJ Kids Voucher C…" at bounding box center [445, 56] width 300 height 12
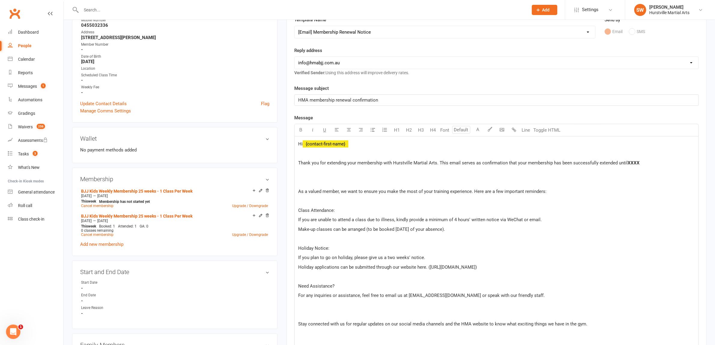
scroll to position [113, 0]
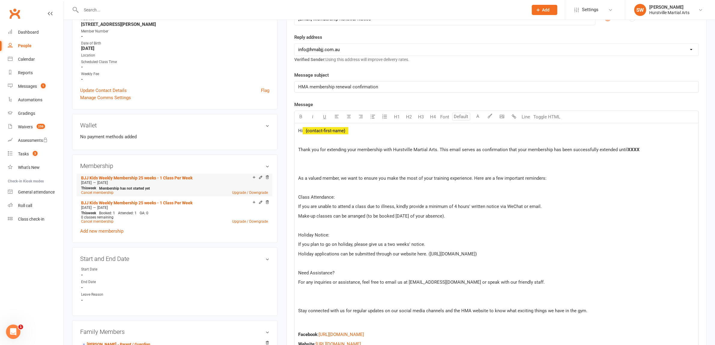
drag, startPoint x: 105, startPoint y: 181, endPoint x: 127, endPoint y: 182, distance: 22.0
click at [127, 182] on div "Oct 27 2025 — Apr 13 2026" at bounding box center [175, 182] width 190 height 5
copy span "Apr 13 2026"
click at [642, 148] on p "Thank you for extending your membership with Hurstville Martial Arts. This emai…" at bounding box center [496, 149] width 397 height 7
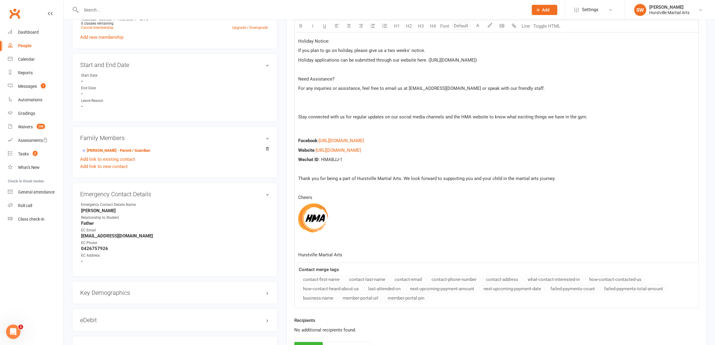
scroll to position [375, 0]
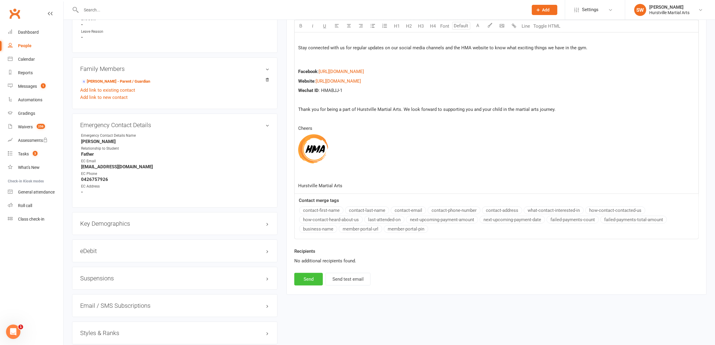
click at [307, 284] on button "Send" at bounding box center [308, 279] width 29 height 13
select select
